Goal: Check status

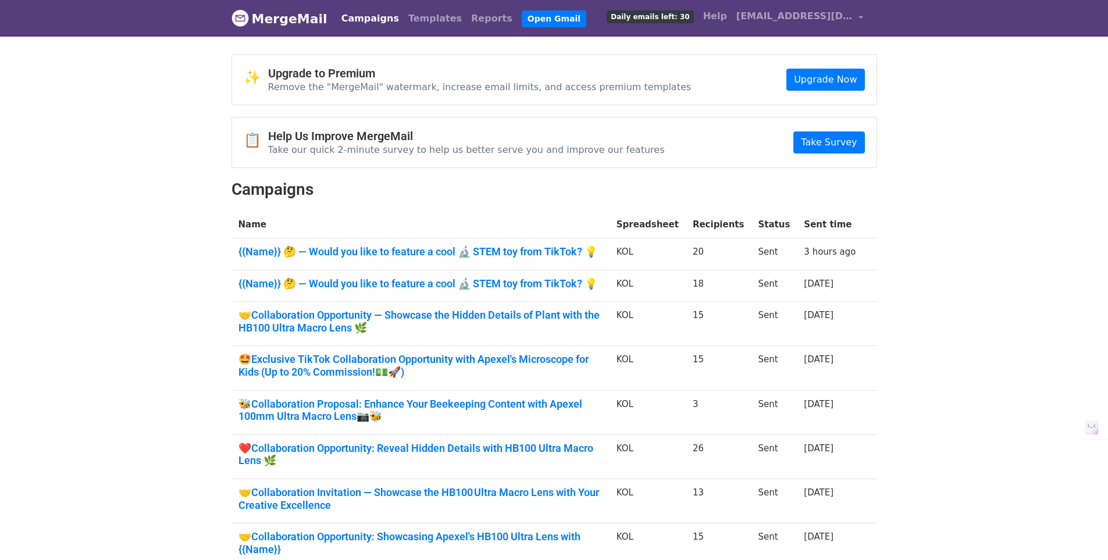
click at [101, 243] on body "MergeMail Campaigns Templates Reports Open Gmail Daily emails left: 30 Help ape…" at bounding box center [554, 367] width 1108 height 734
click at [439, 251] on link "{{Name}} 🤔 — Would you like to feature a cool 🔬 STEM toy from TikTok? 💡" at bounding box center [421, 251] width 364 height 13
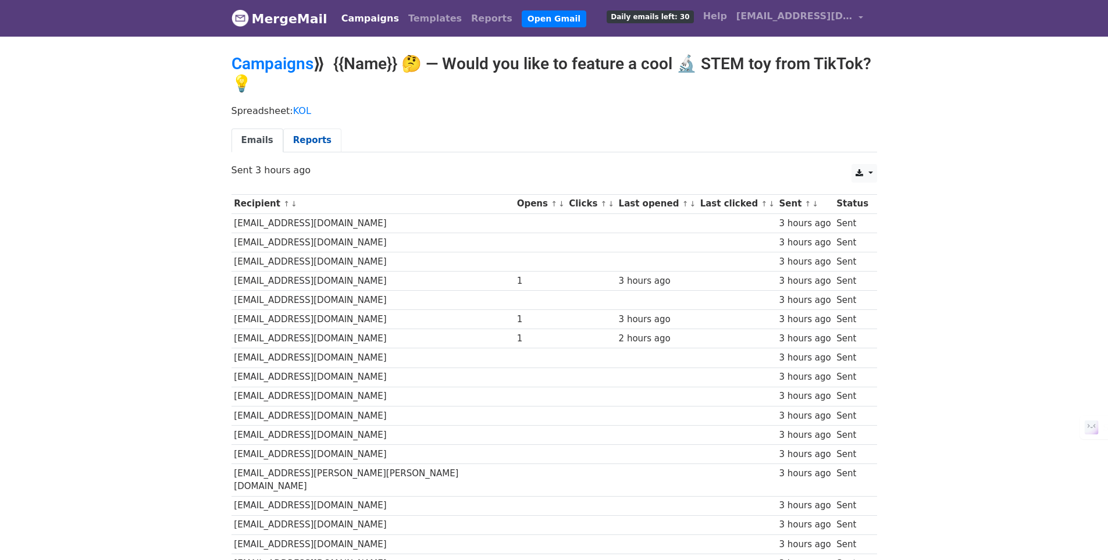
click at [301, 145] on link "Reports" at bounding box center [312, 141] width 58 height 24
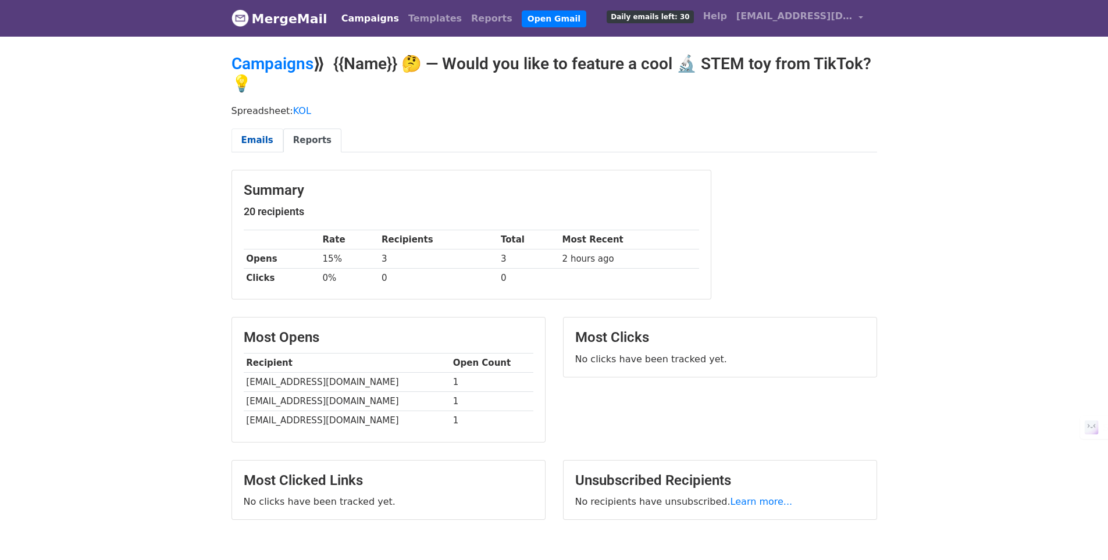
click at [255, 132] on link "Emails" at bounding box center [258, 141] width 52 height 24
